Goal: Book appointment/travel/reservation

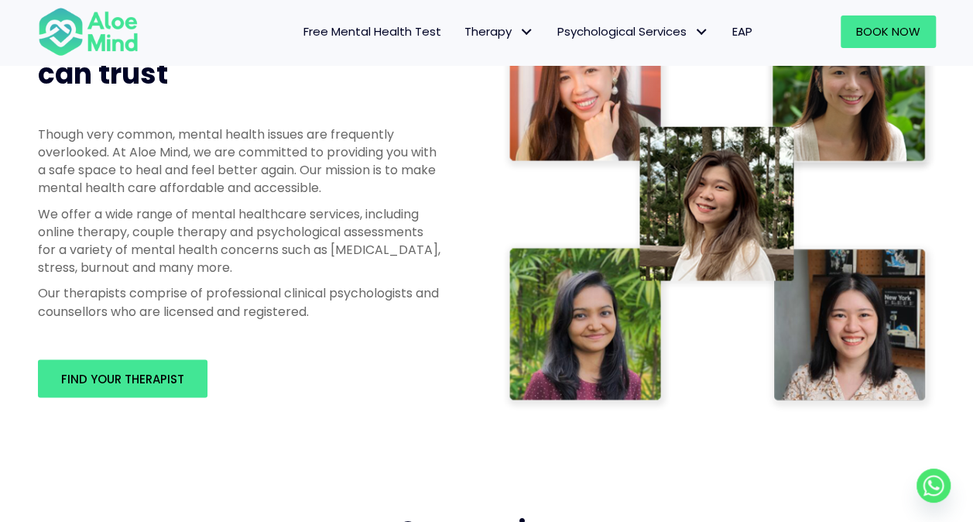
scroll to position [827, 0]
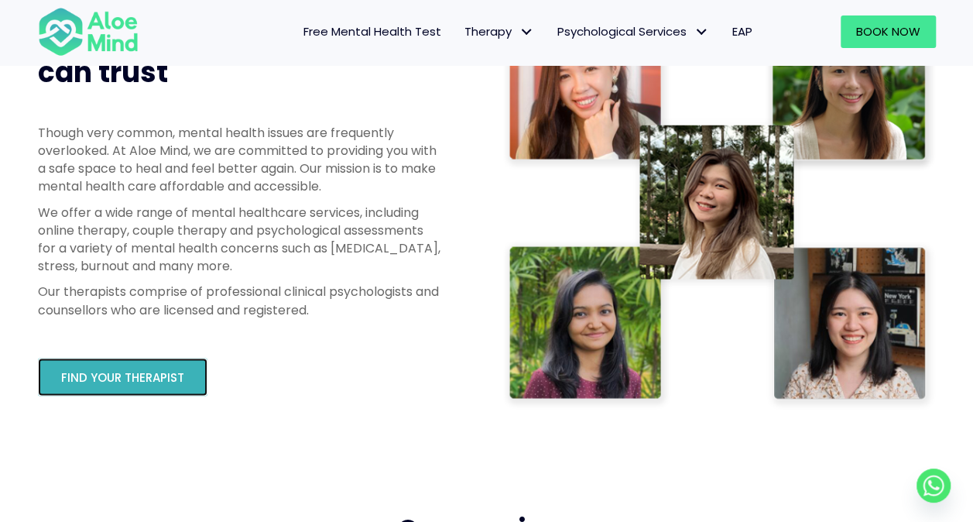
click at [125, 382] on span "Find your therapist" at bounding box center [122, 377] width 123 height 16
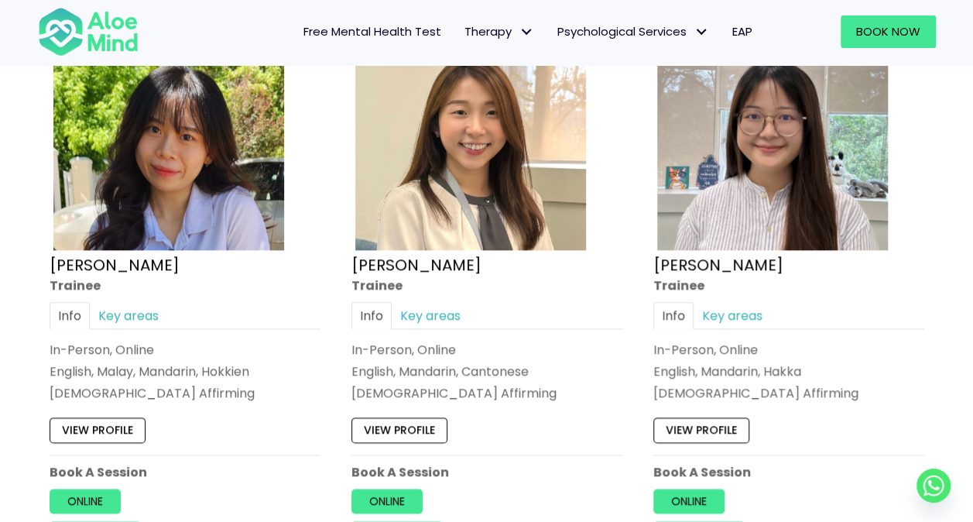
scroll to position [606, 0]
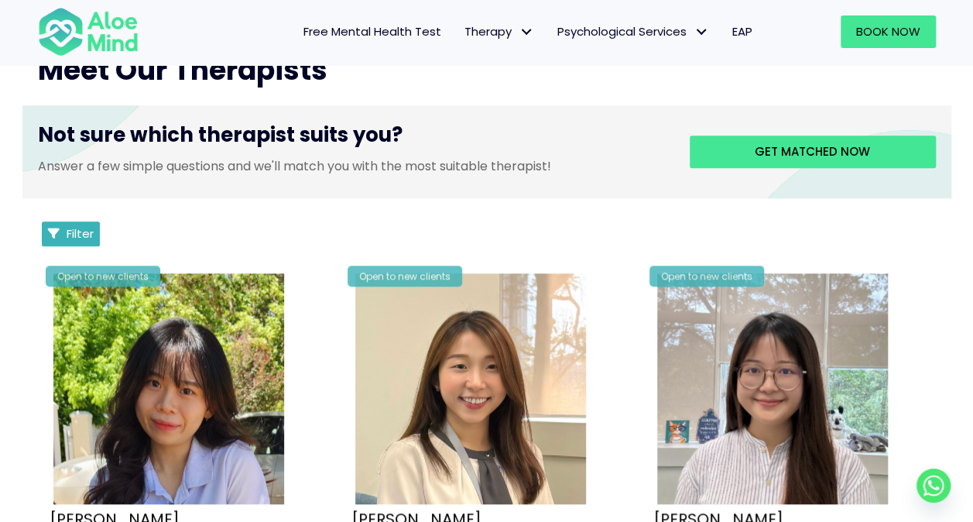
click at [86, 238] on span "Filter" at bounding box center [80, 233] width 27 height 16
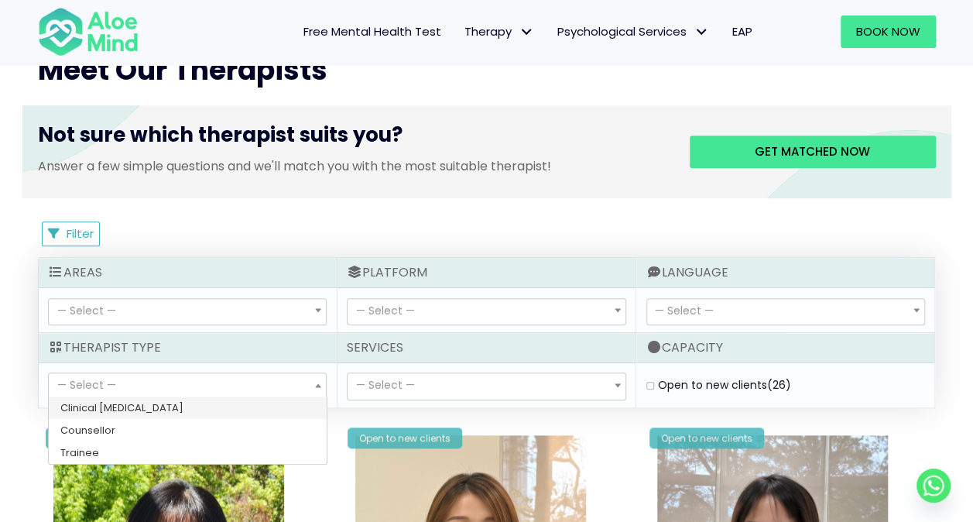
click at [264, 392] on span "— Select —" at bounding box center [187, 386] width 277 height 26
select select "15"
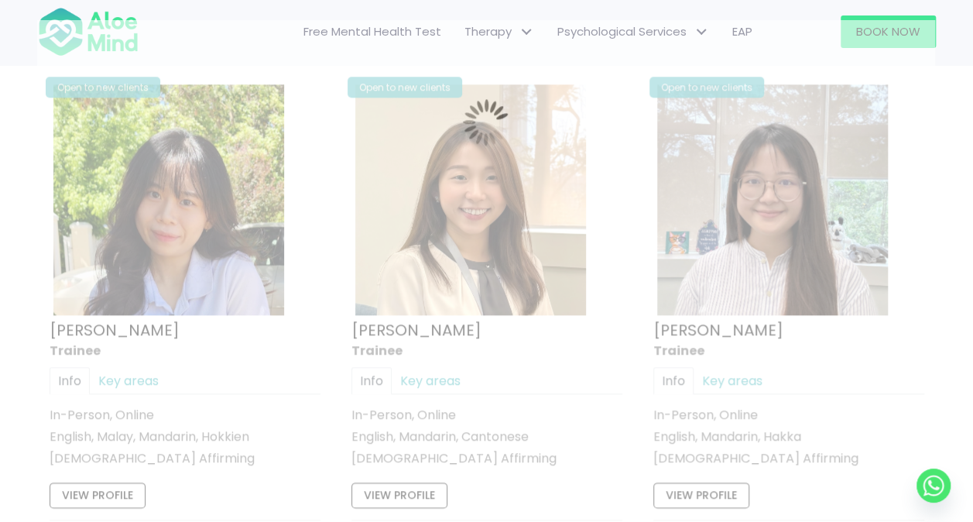
scroll to position [827, 0]
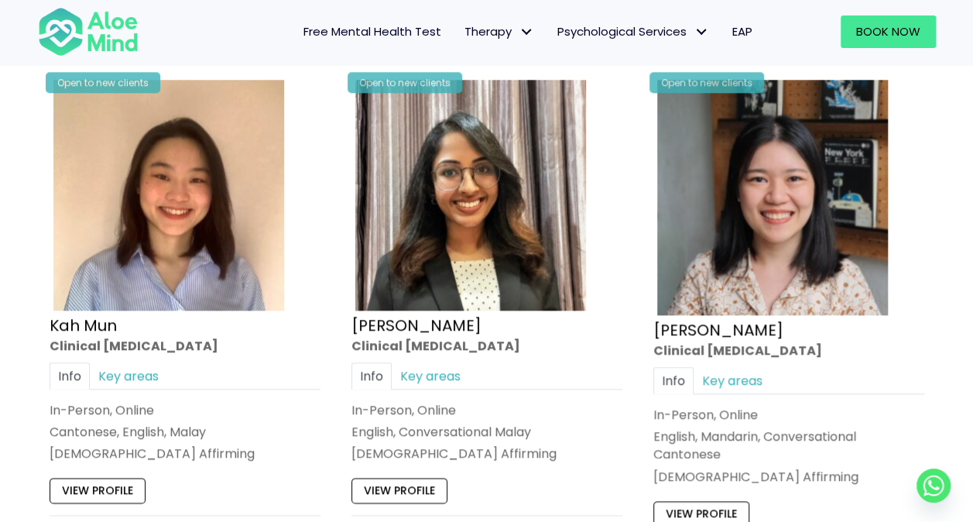
scroll to position [879, 0]
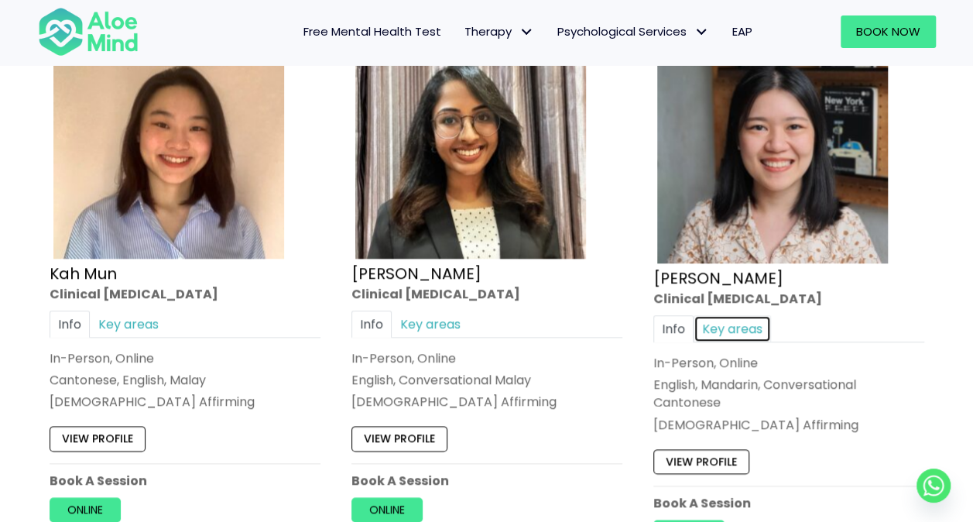
click at [738, 327] on link "Key areas" at bounding box center [732, 328] width 77 height 27
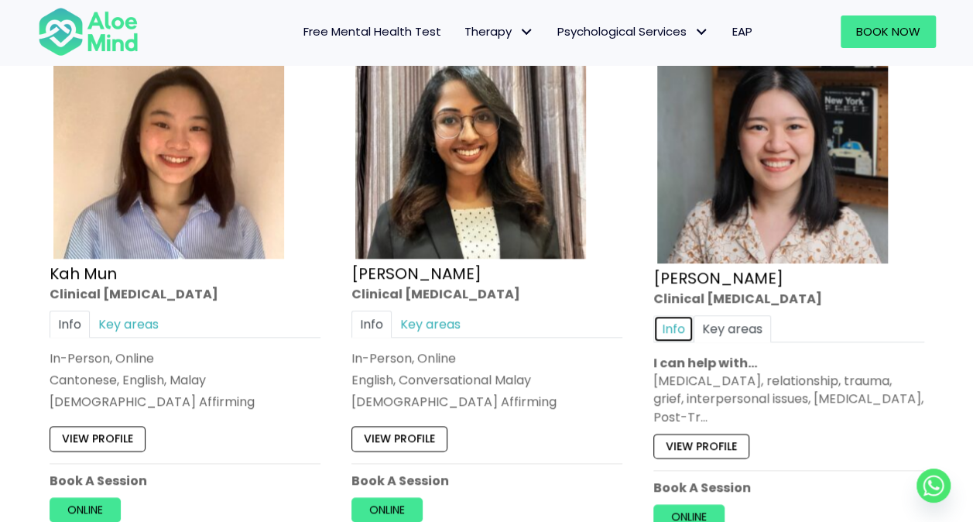
click at [685, 328] on link "Info" at bounding box center [673, 328] width 40 height 27
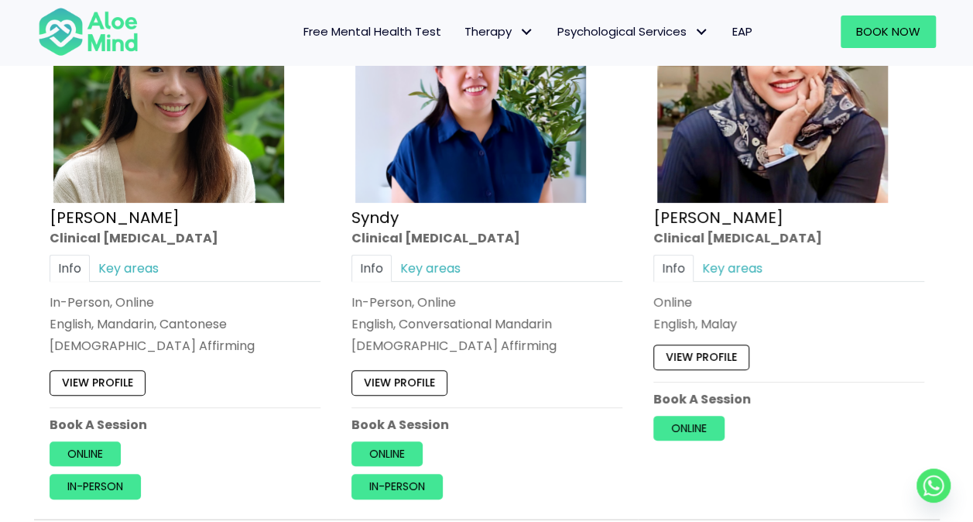
scroll to position [2594, 0]
